Goal: Find specific page/section: Find specific page/section

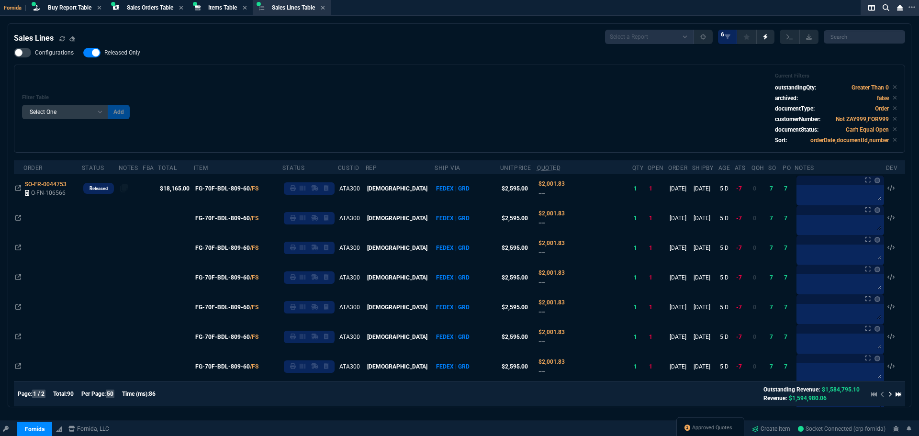
select select "9: OCAM"
select select
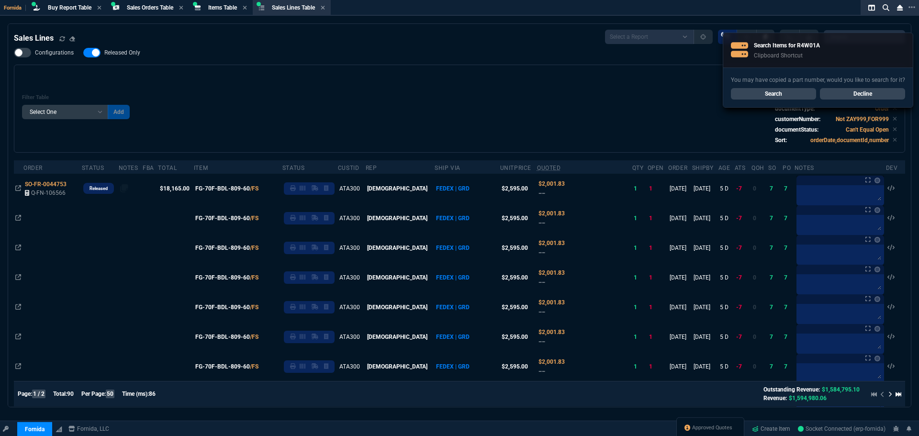
click at [778, 93] on link "Search" at bounding box center [773, 93] width 85 height 11
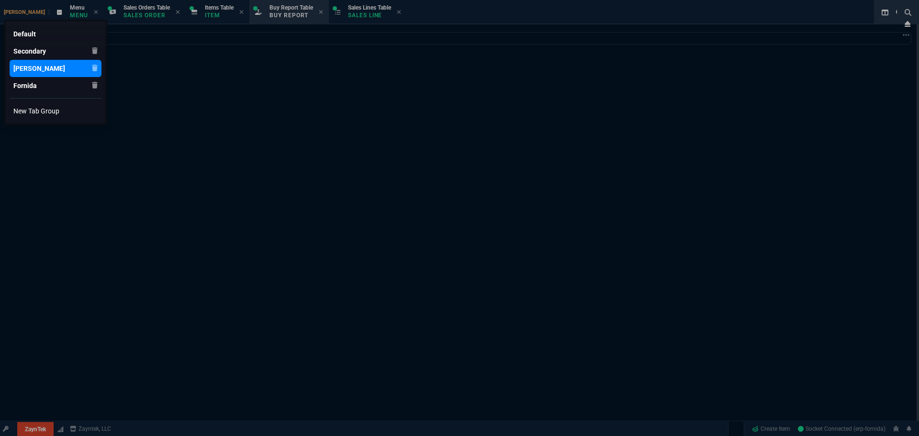
select select "9: OCAM"
click at [29, 68] on div "[PERSON_NAME]" at bounding box center [39, 69] width 52 height 10
drag, startPoint x: 202, startPoint y: 220, endPoint x: 196, endPoint y: 221, distance: 6.8
click at [202, 221] on div at bounding box center [459, 218] width 919 height 436
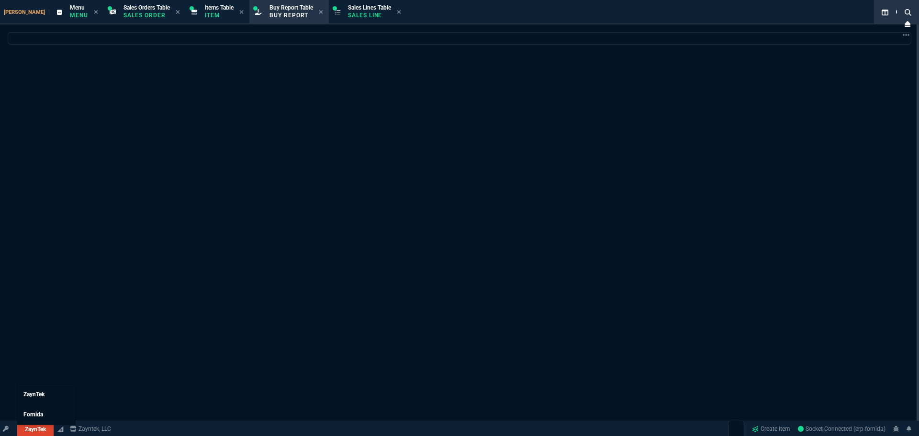
click at [43, 426] on link "ZaynTek" at bounding box center [35, 429] width 36 height 14
click at [43, 397] on span "ZaynTek" at bounding box center [33, 394] width 21 height 7
click at [287, 274] on div at bounding box center [459, 266] width 919 height 468
click at [353, 11] on div "Sales Lines Table Sales Line" at bounding box center [369, 12] width 43 height 17
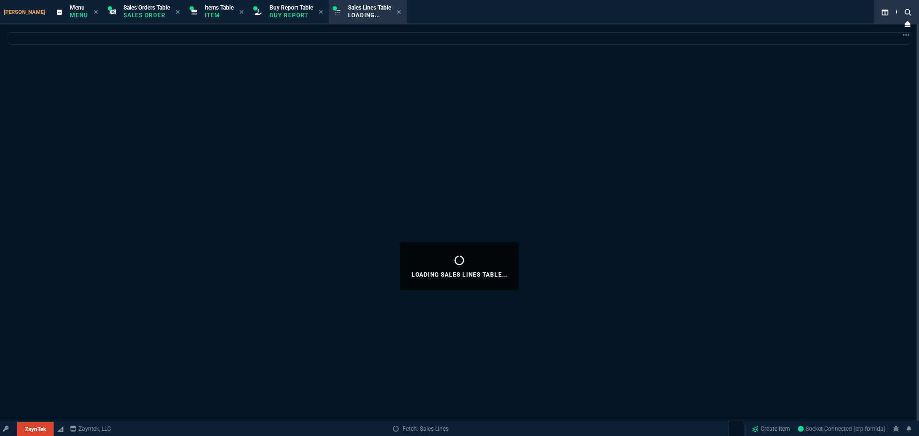
select select
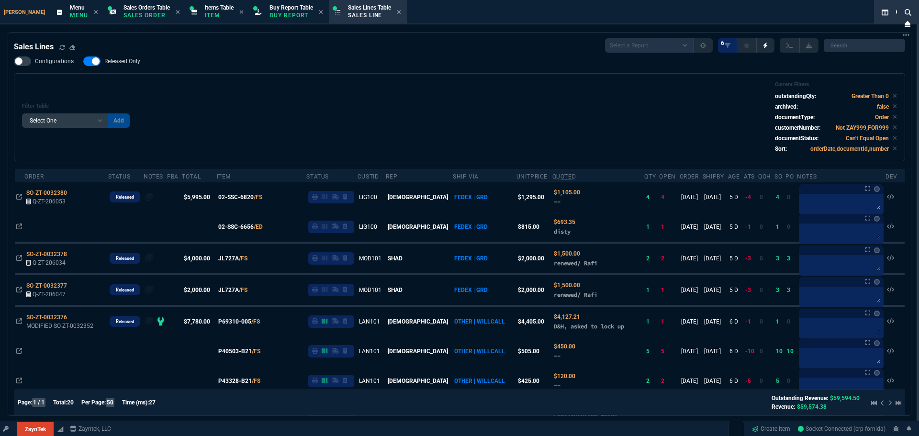
click at [301, 124] on div "Filter Table Select One Add Filter () Age () ATS () Cond (itemVariantCode) Cust…" at bounding box center [459, 117] width 875 height 72
click at [416, 78] on div "Filter Table Select One Add Filter () Age () ATS () Cond (itemVariantCode) Cust…" at bounding box center [459, 117] width 891 height 88
click at [514, 89] on div "Filter Table Select One Add Filter () Age () ATS () Cond (itemVariantCode) Cust…" at bounding box center [459, 117] width 875 height 72
